Goal: Communication & Community: Answer question/provide support

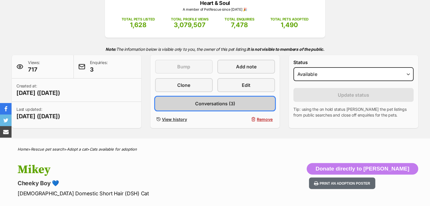
click at [221, 105] on span "Conversations (3)" at bounding box center [215, 103] width 40 height 7
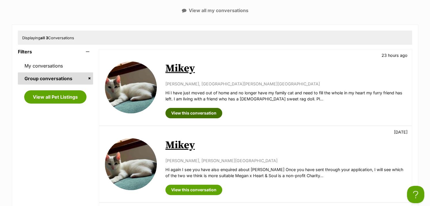
click at [203, 114] on link "View this conversation" at bounding box center [194, 113] width 57 height 10
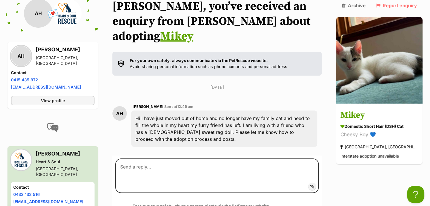
scroll to position [81, 0]
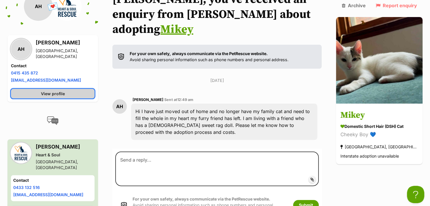
click at [71, 90] on link "View profile" at bounding box center [53, 94] width 84 height 10
